Goal: Transaction & Acquisition: Book appointment/travel/reservation

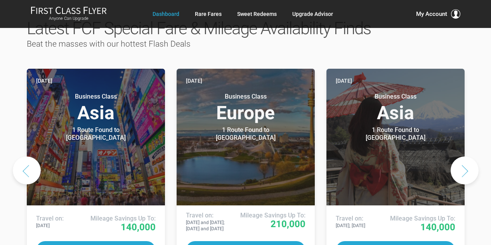
scroll to position [409, 0]
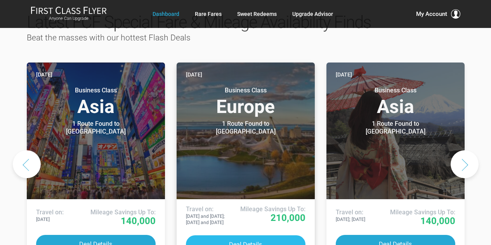
click at [234, 235] on button "Deal Details" at bounding box center [246, 244] width 120 height 18
click at [232, 235] on button "Deal Details" at bounding box center [246, 244] width 120 height 18
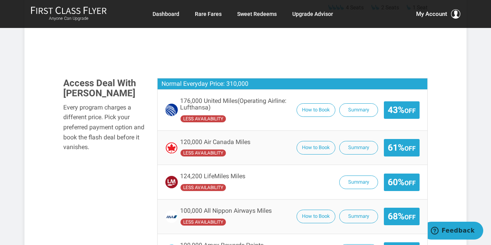
scroll to position [510, 0]
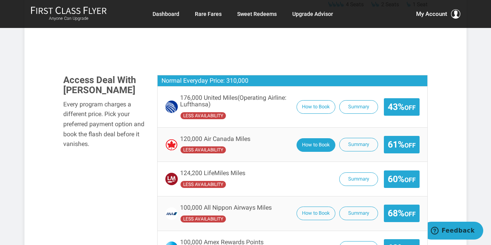
click at [302, 138] on button "How to Book" at bounding box center [315, 145] width 39 height 14
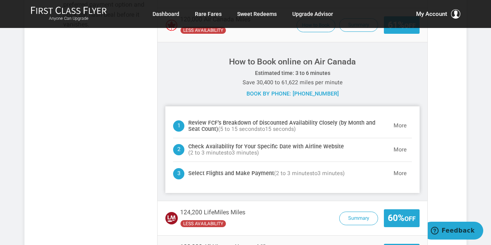
scroll to position [635, 0]
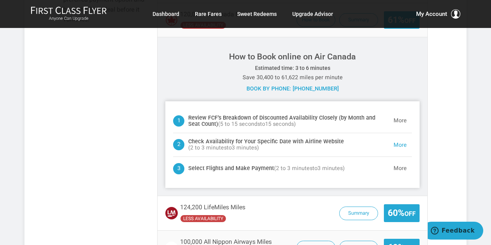
click at [397, 137] on button "More" at bounding box center [399, 145] width 23 height 16
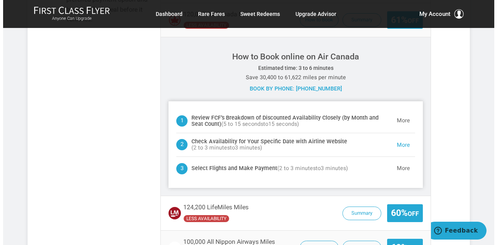
scroll to position [699, 0]
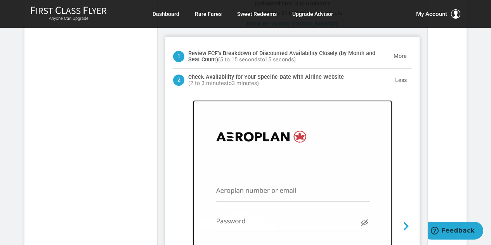
click at [236, 175] on img at bounding box center [292, 206] width 199 height 213
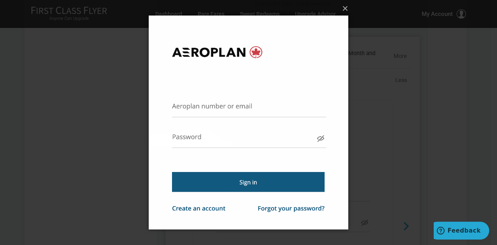
click at [178, 108] on img at bounding box center [248, 122] width 199 height 245
click at [224, 186] on img at bounding box center [248, 122] width 199 height 245
click at [347, 9] on button "×" at bounding box center [250, 8] width 199 height 17
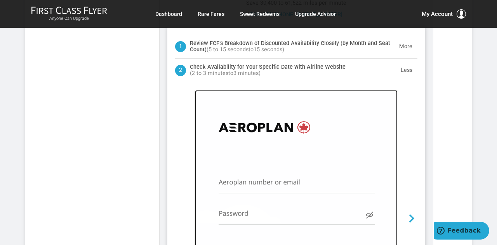
scroll to position [747, 0]
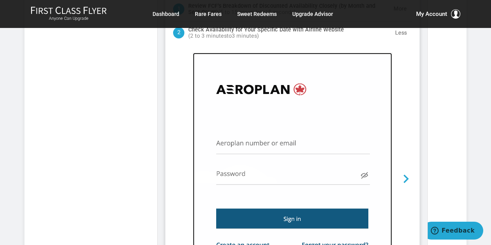
click at [290, 121] on img at bounding box center [292, 159] width 199 height 213
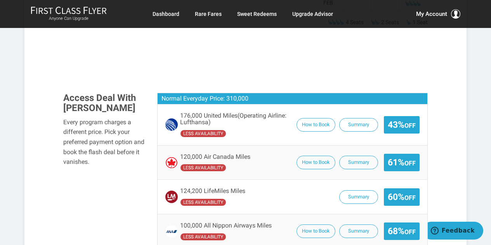
scroll to position [502, 0]
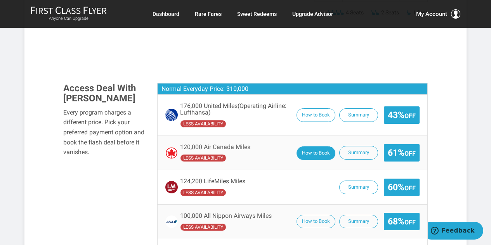
click at [299, 146] on button "How to Book" at bounding box center [315, 153] width 39 height 14
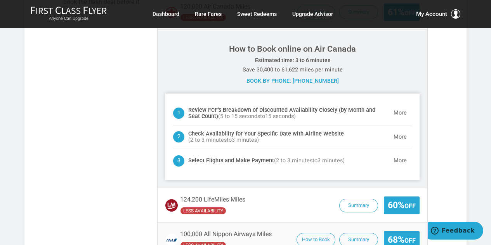
scroll to position [650, 0]
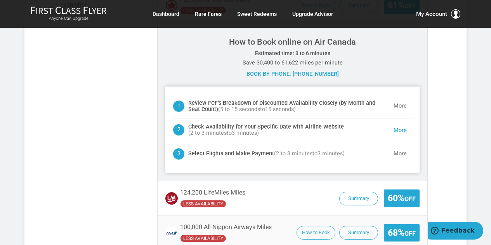
click at [395, 123] on button "More" at bounding box center [399, 131] width 23 height 16
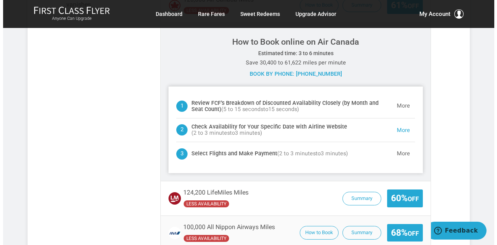
scroll to position [699, 0]
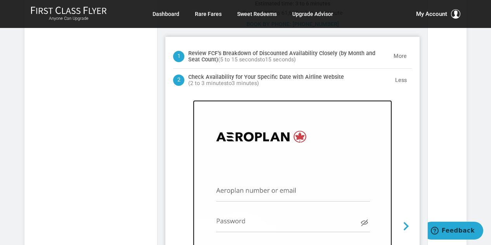
click at [225, 168] on img at bounding box center [292, 206] width 199 height 213
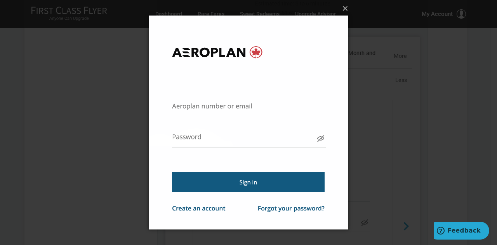
click at [199, 111] on img at bounding box center [248, 122] width 199 height 245
click at [192, 141] on img at bounding box center [248, 122] width 199 height 245
